Goal: Communication & Community: Answer question/provide support

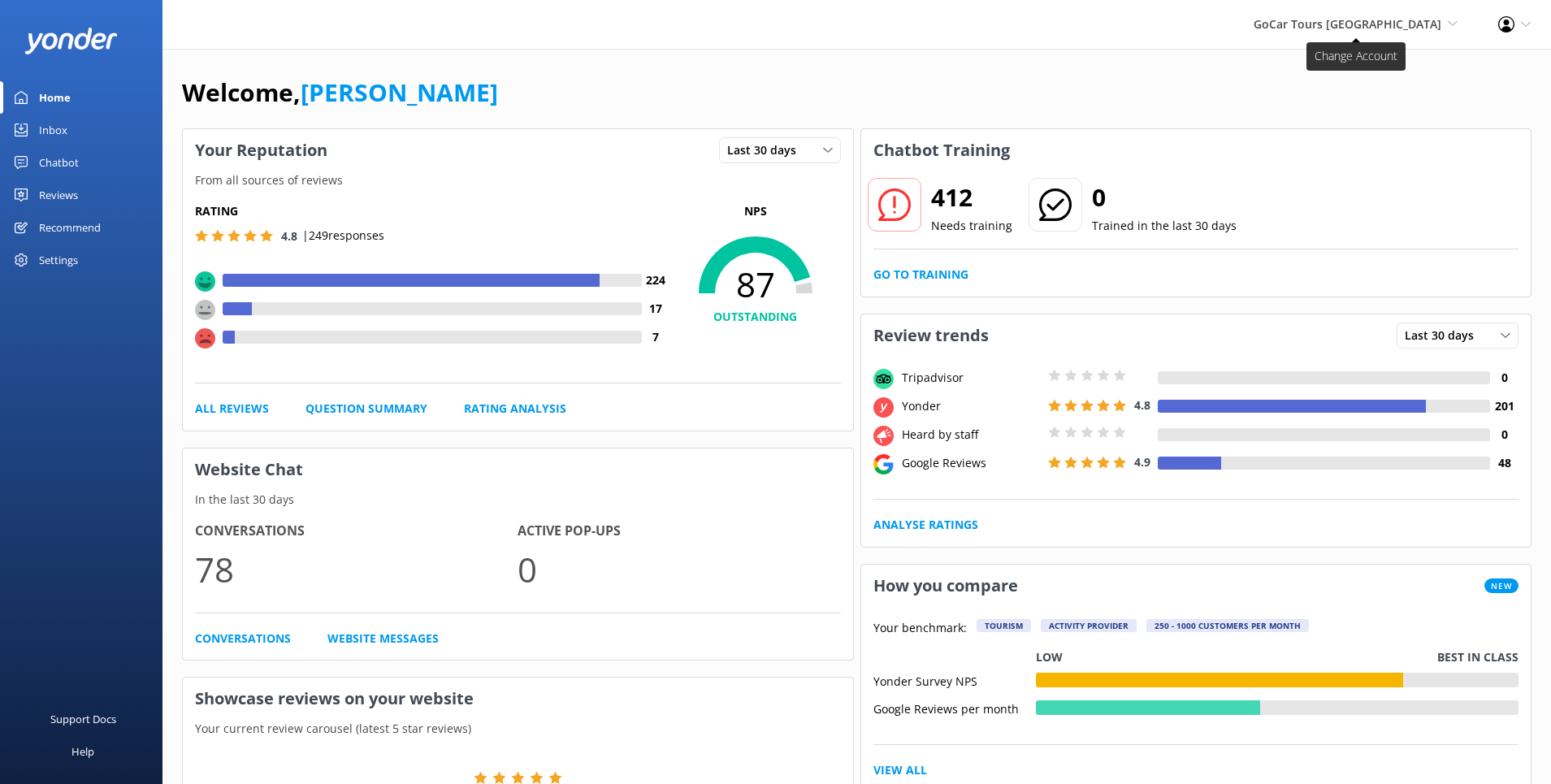
click at [1434, 30] on span "GoCar Tours [GEOGRAPHIC_DATA]" at bounding box center [1348, 24] width 187 height 16
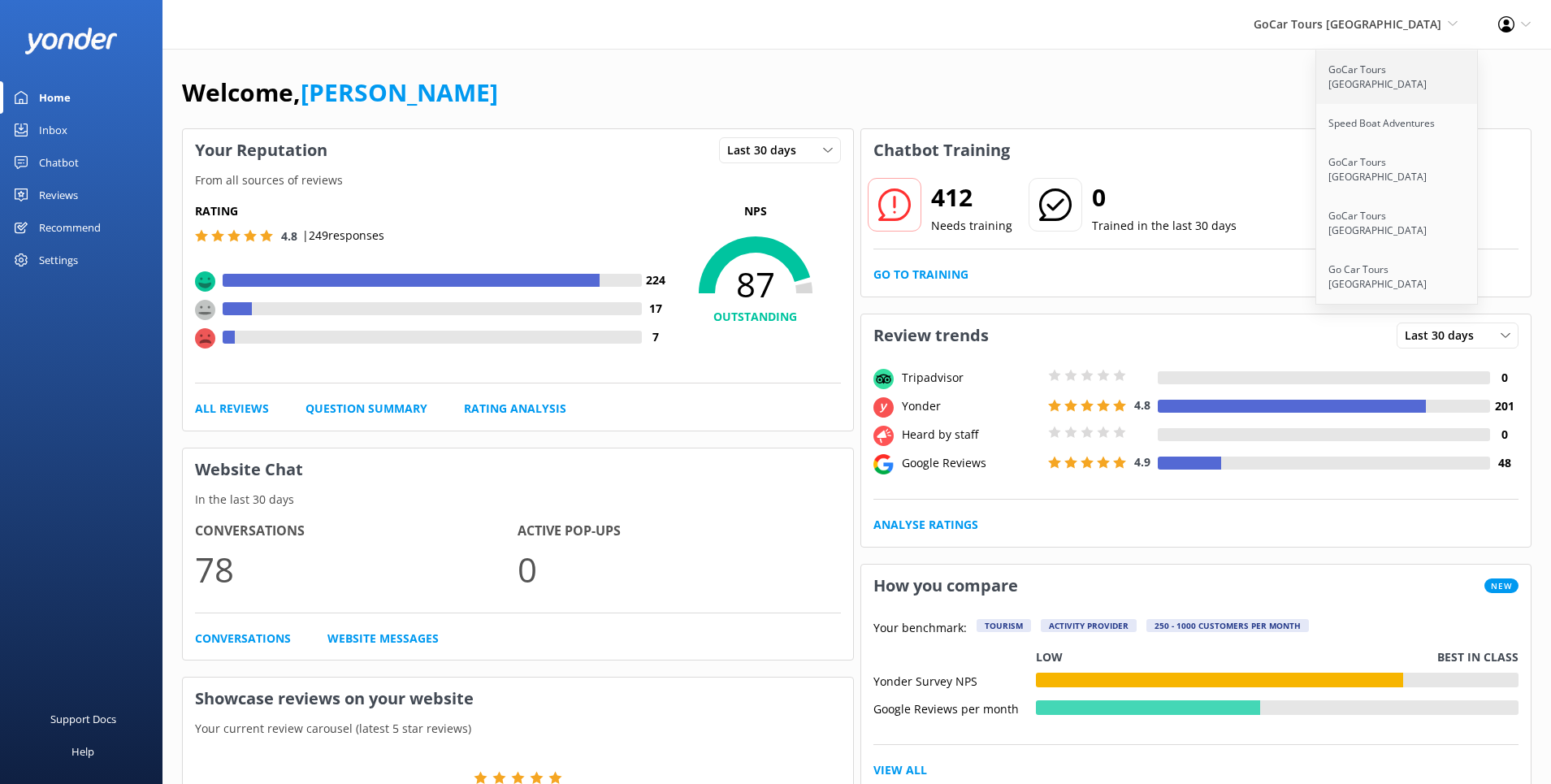
click at [1376, 68] on link "GoCar Tours [GEOGRAPHIC_DATA]" at bounding box center [1397, 77] width 162 height 54
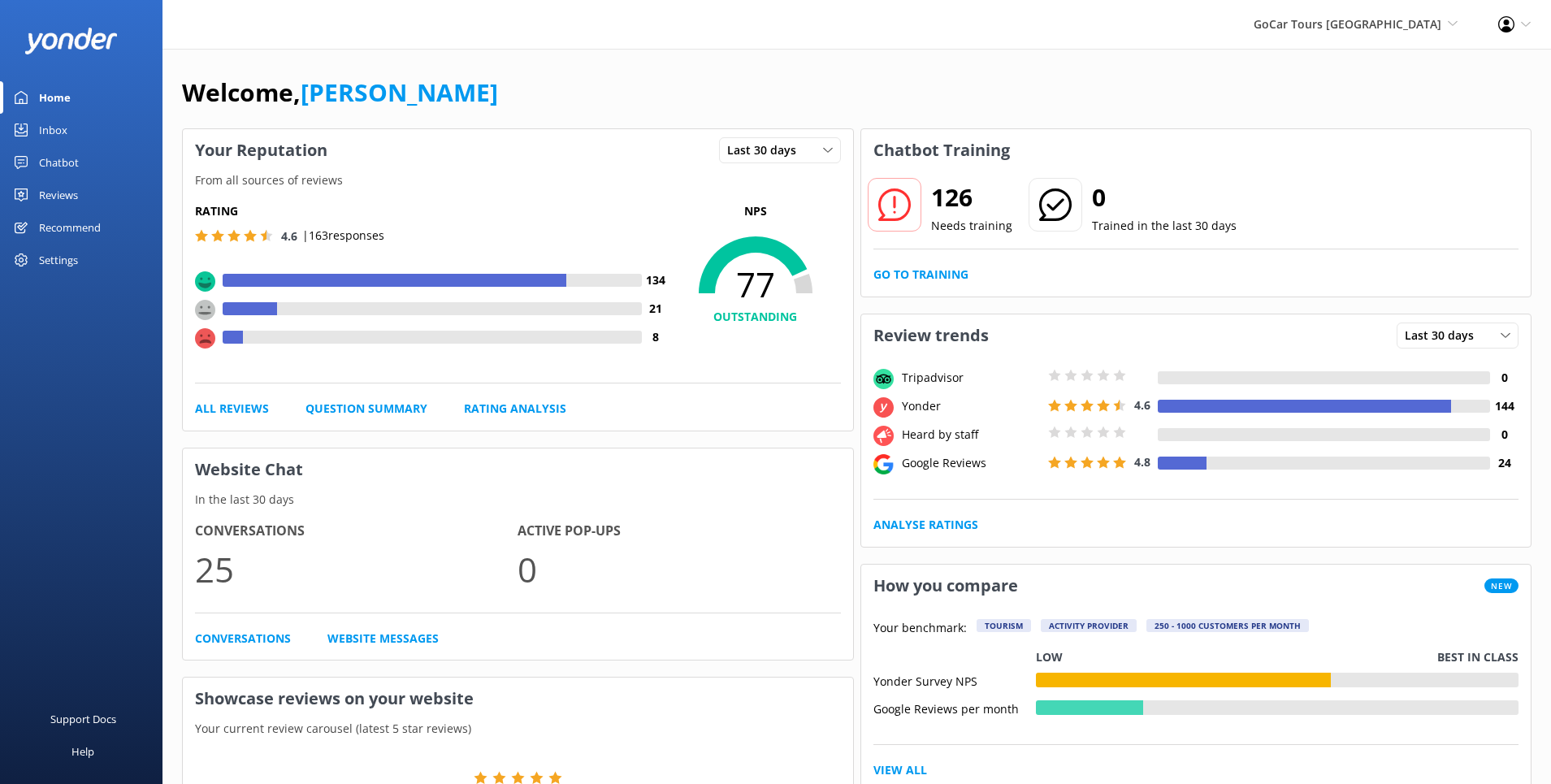
click at [84, 197] on link "Reviews" at bounding box center [81, 195] width 162 height 32
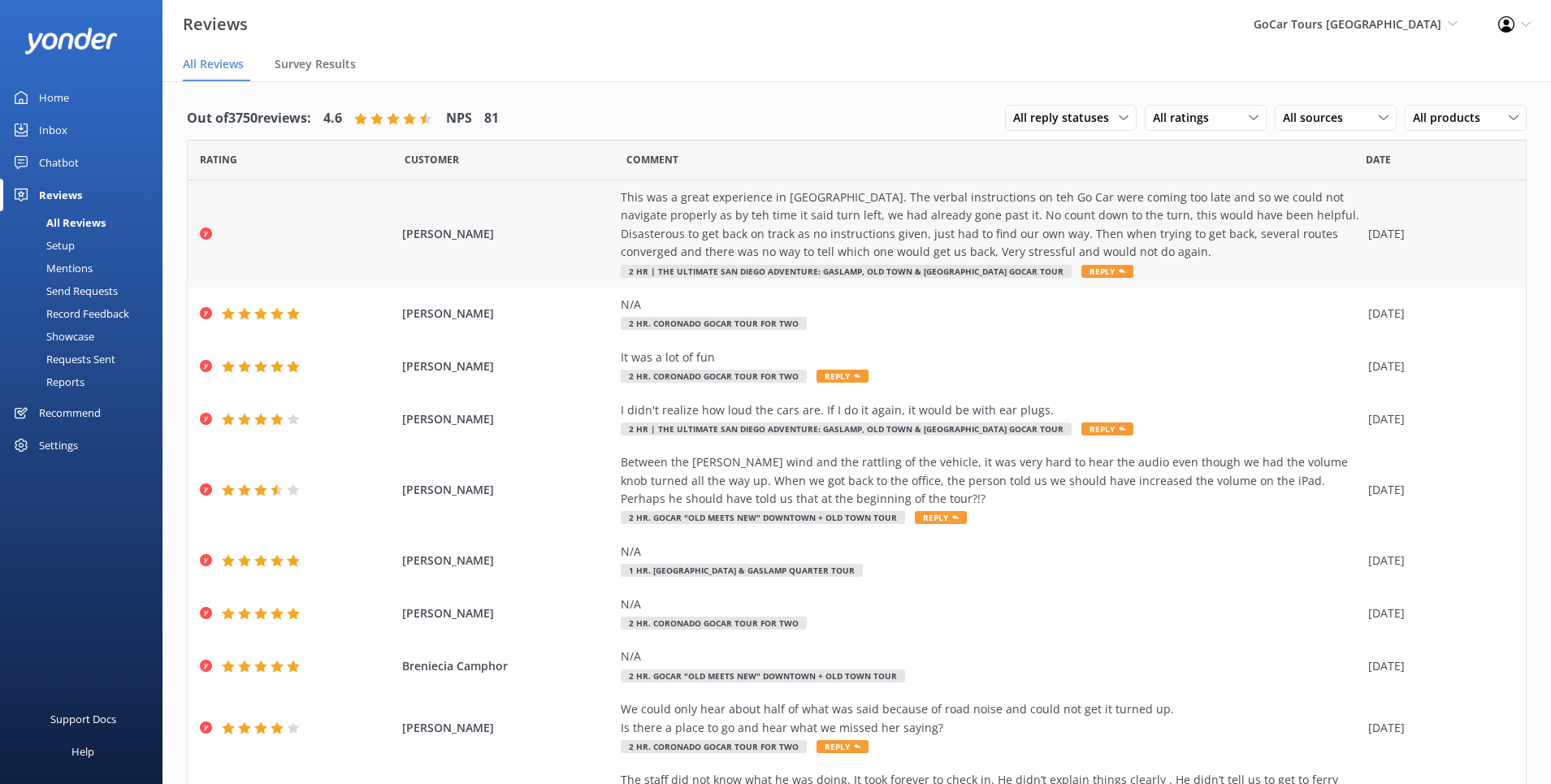
click at [757, 236] on div "This was a great experience in [GEOGRAPHIC_DATA]. The verbal instructions on te…" at bounding box center [990, 225] width 740 height 73
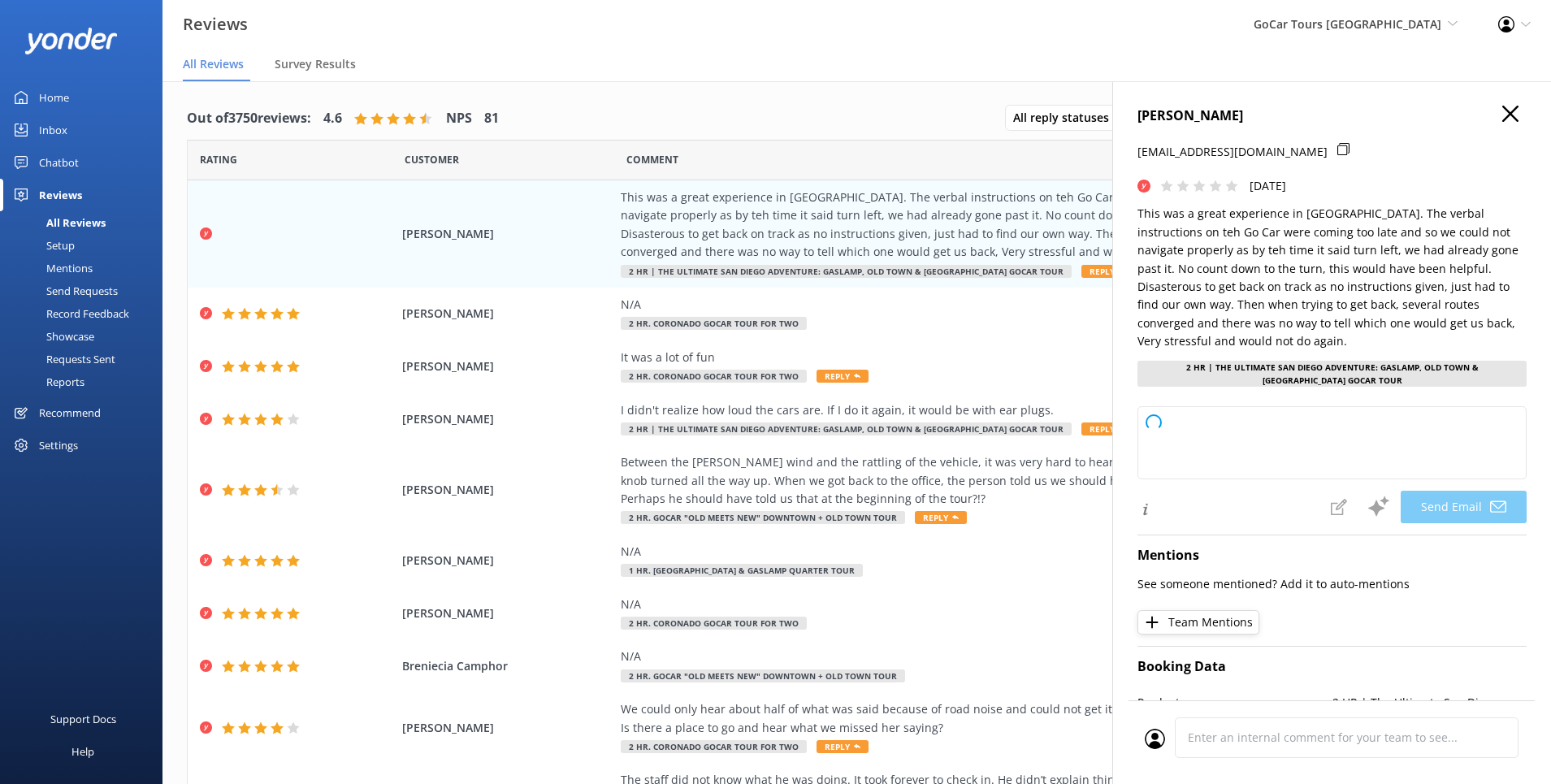
type textarea "Hi [PERSON_NAME], Thank you for taking the time to share your feedback. We're s…"
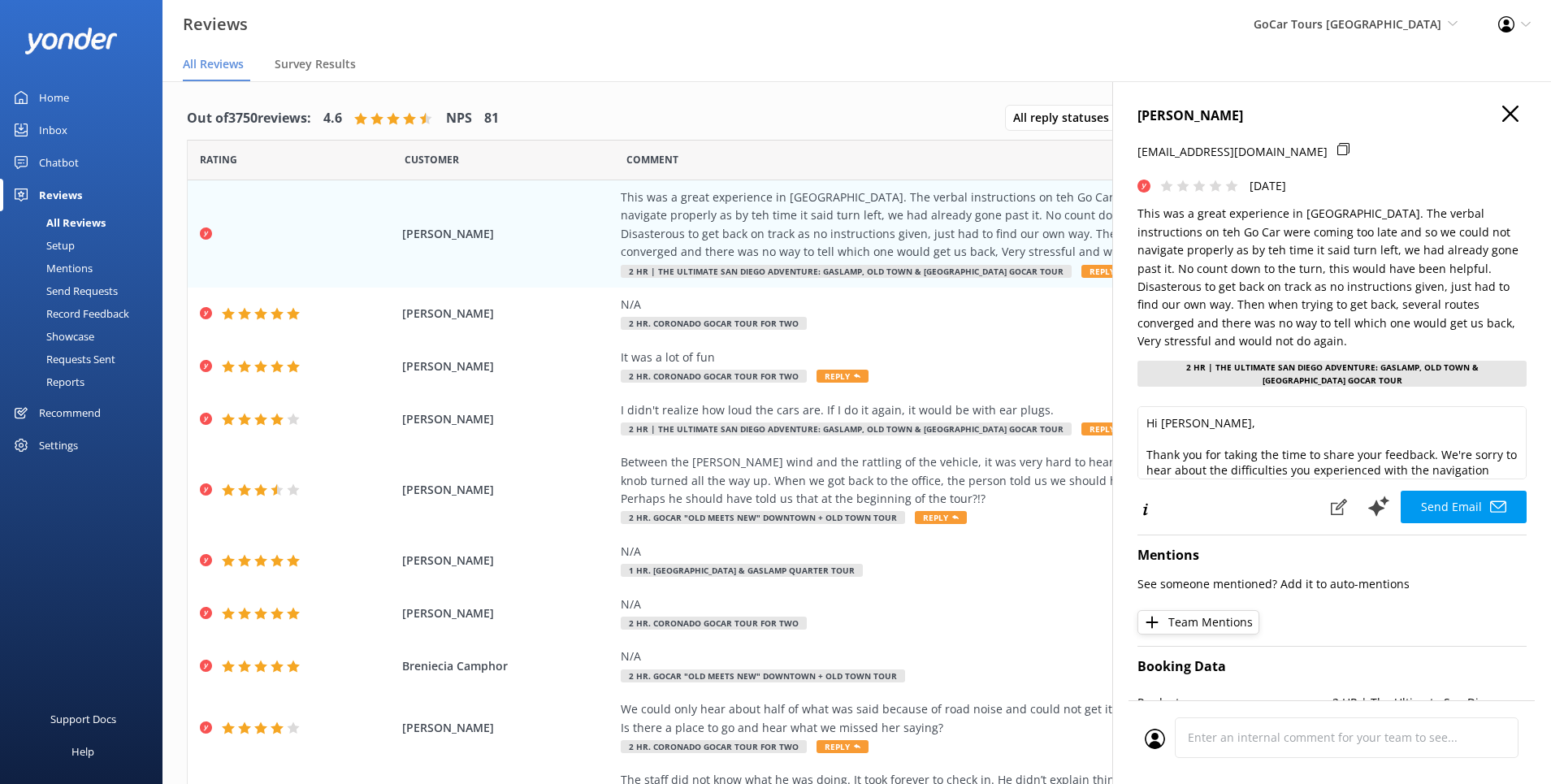
scroll to position [3, 0]
